Goal: Task Accomplishment & Management: Complete application form

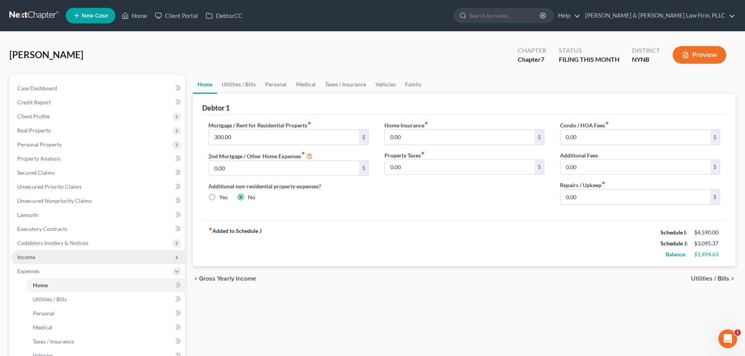
click at [34, 260] on span "Income" at bounding box center [26, 257] width 18 height 7
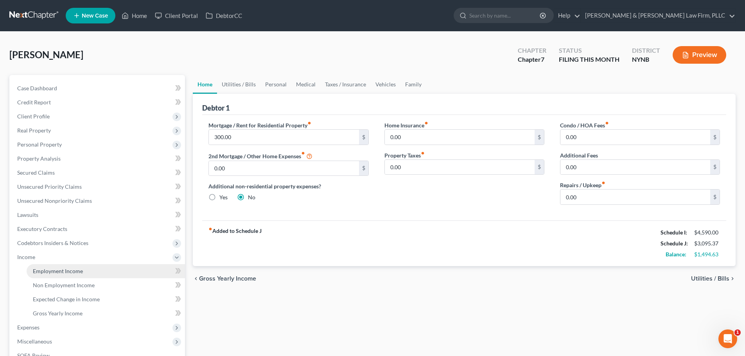
click at [53, 272] on span "Employment Income" at bounding box center [58, 271] width 50 height 7
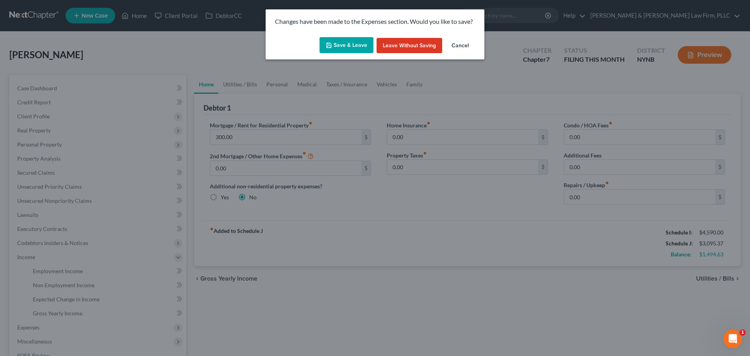
click at [348, 44] on button "Save & Leave" at bounding box center [347, 45] width 54 height 16
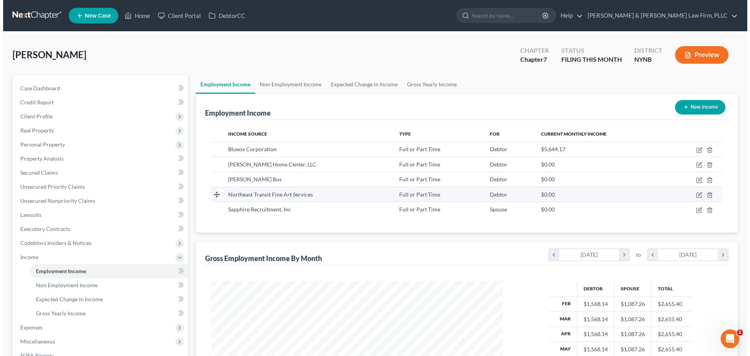
scroll to position [146, 307]
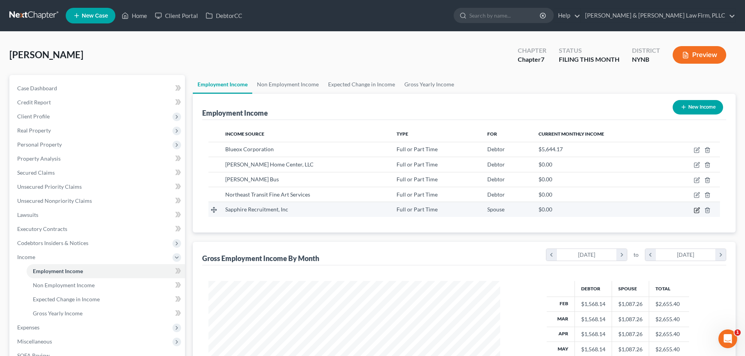
click at [696, 211] on icon "button" at bounding box center [696, 210] width 6 height 6
select select "0"
select select "35"
select select "3"
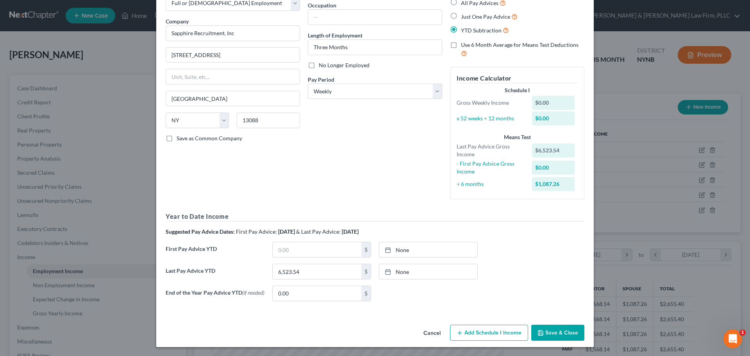
scroll to position [51, 0]
click at [490, 333] on button "Add Schedule I Income" at bounding box center [489, 332] width 78 height 16
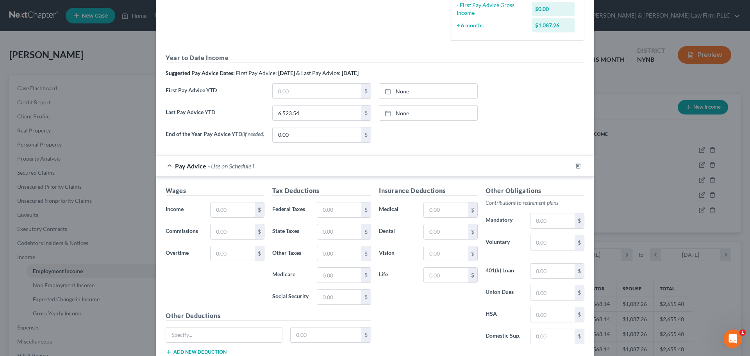
scroll to position [264, 0]
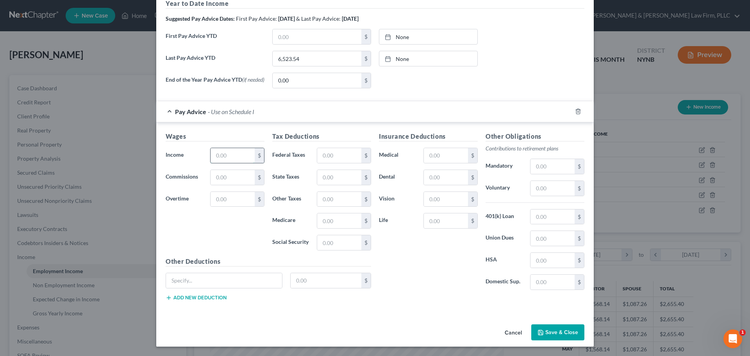
click at [224, 158] on input "text" at bounding box center [233, 155] width 44 height 15
drag, startPoint x: 238, startPoint y: 153, endPoint x: 199, endPoint y: 154, distance: 39.1
click at [199, 154] on div "Income * 800.00 $" at bounding box center [215, 156] width 107 height 16
type input "812.00"
click at [344, 155] on input "text" at bounding box center [339, 155] width 44 height 15
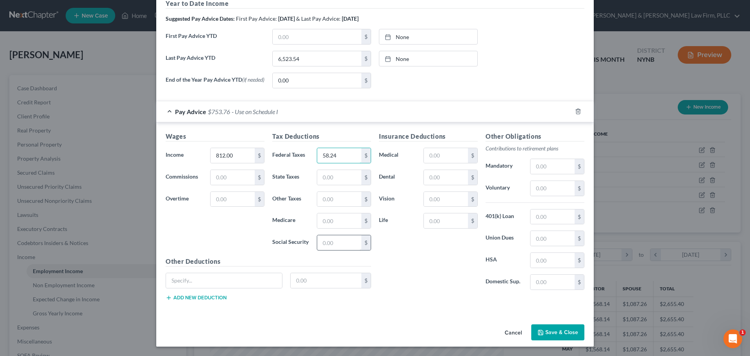
type input "58.24"
click at [348, 243] on input "text" at bounding box center [339, 242] width 44 height 15
type input "50.34"
click at [345, 221] on input "text" at bounding box center [339, 220] width 44 height 15
type input "11.77"
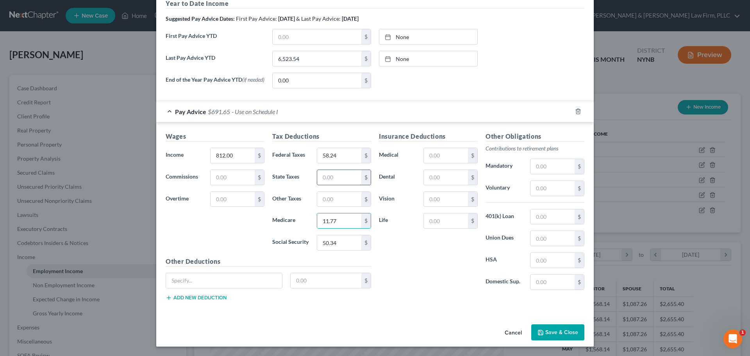
click at [344, 179] on input "text" at bounding box center [339, 177] width 44 height 15
type input "33.67"
click at [320, 281] on input "text" at bounding box center [326, 280] width 71 height 15
type input "3.15"
click at [262, 285] on input "text" at bounding box center [224, 280] width 116 height 15
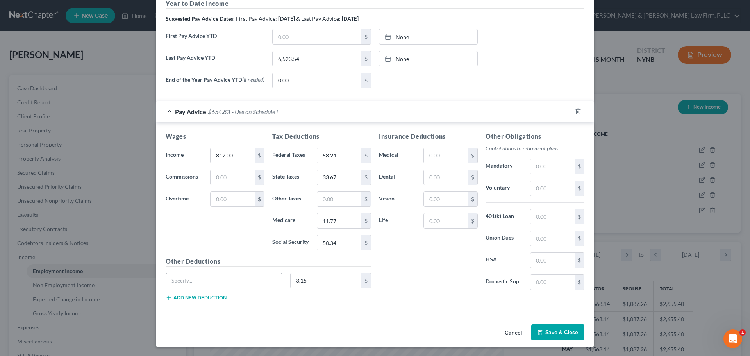
type input "NY Paid Family Leave"
click at [209, 297] on button "Add new deduction" at bounding box center [196, 298] width 61 height 6
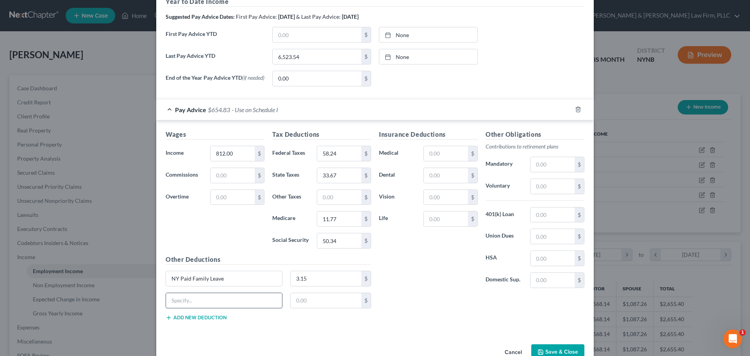
click at [208, 303] on input "text" at bounding box center [224, 300] width 116 height 15
type input "[US_STATE] Disability"
click at [315, 305] on input "text" at bounding box center [326, 300] width 71 height 15
type input "0.60"
click at [448, 274] on div "Insurance Deductions Medical $ Dental $ Vision $ Life $" at bounding box center [428, 212] width 107 height 165
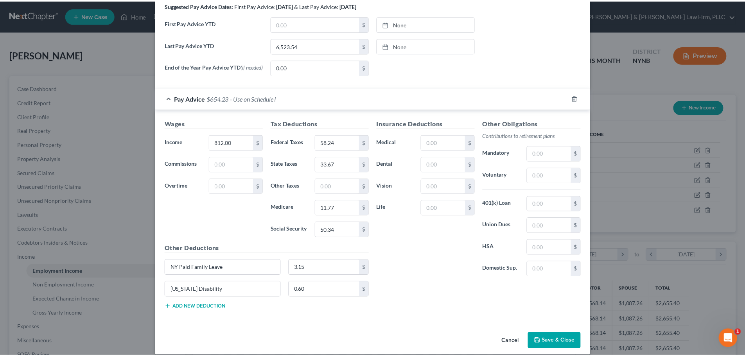
scroll to position [285, 0]
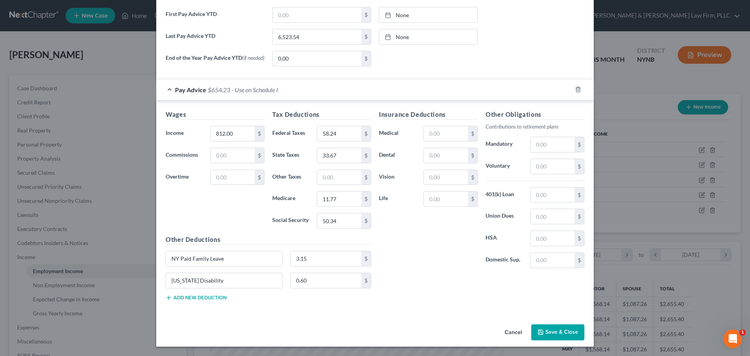
click at [553, 333] on button "Save & Close" at bounding box center [558, 332] width 53 height 16
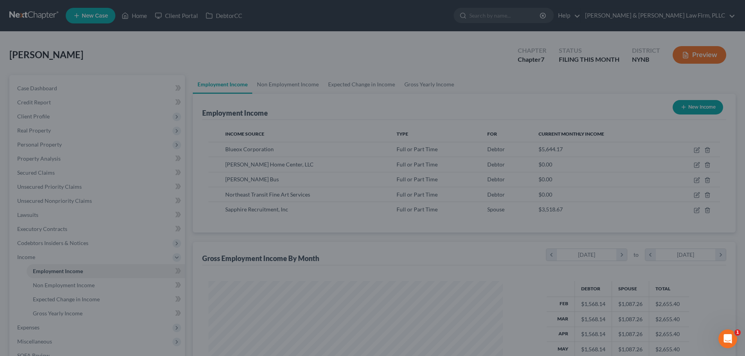
scroll to position [390684, 390523]
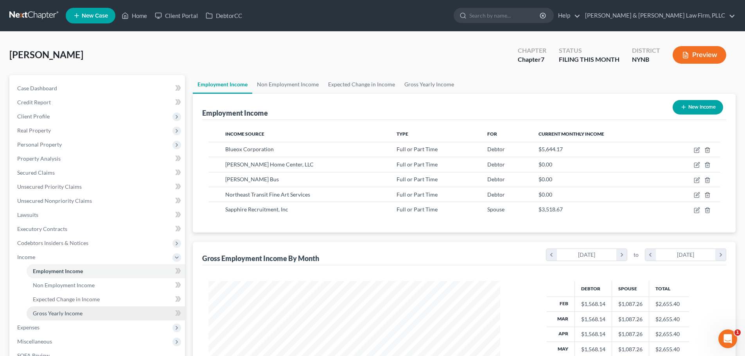
click at [66, 314] on span "Gross Yearly Income" at bounding box center [58, 313] width 50 height 7
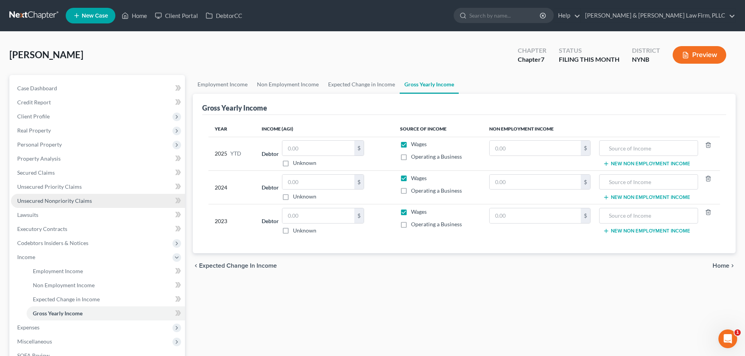
click at [44, 201] on span "Unsecured Nonpriority Claims" at bounding box center [54, 200] width 75 height 7
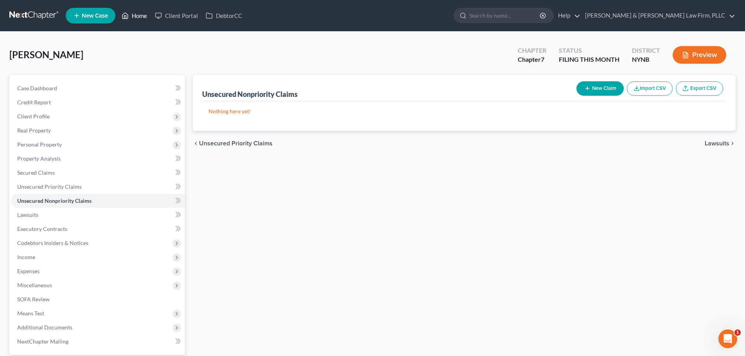
click at [140, 16] on link "Home" at bounding box center [134, 16] width 33 height 14
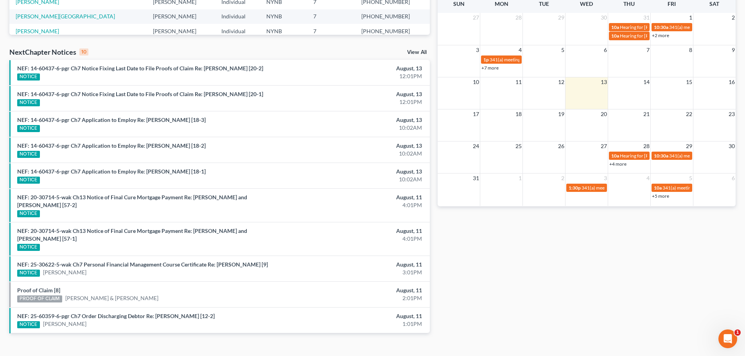
scroll to position [222, 0]
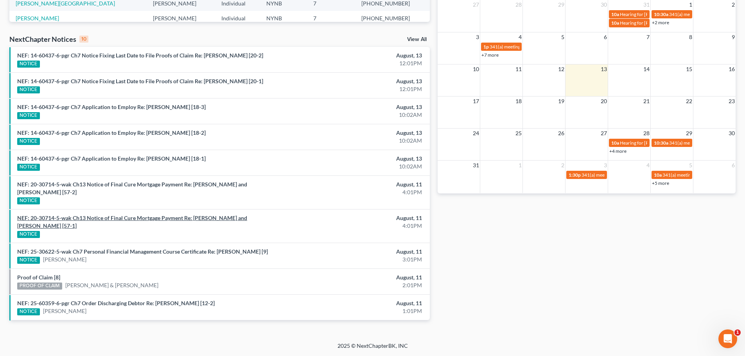
click at [150, 219] on link "NEF: 20-30714-5-wak Ch13 Notice of Final Cure Mortgage Payment Re: [PERSON_NAME…" at bounding box center [132, 222] width 230 height 14
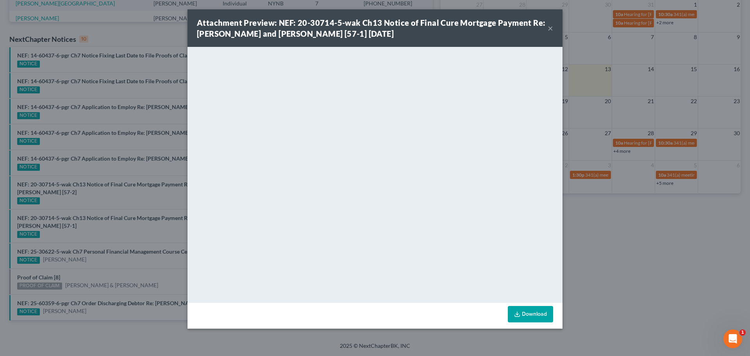
click at [551, 28] on button "×" at bounding box center [550, 27] width 5 height 9
